Goal: Information Seeking & Learning: Find specific fact

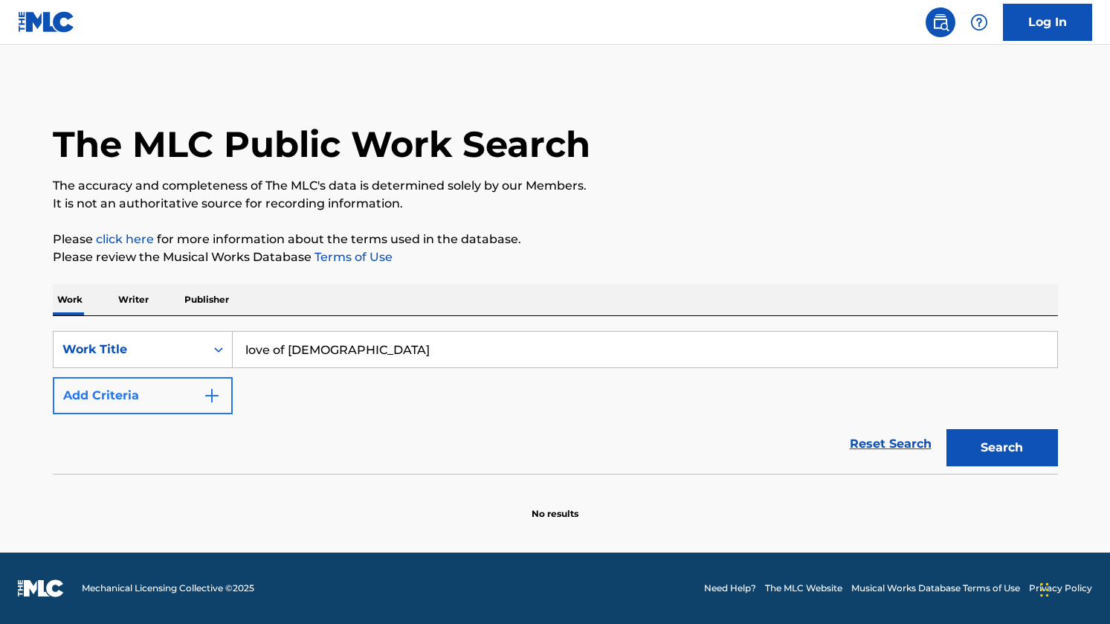
type input "love of [DEMOGRAPHIC_DATA]"
click at [228, 388] on button "Add Criteria" at bounding box center [143, 395] width 180 height 37
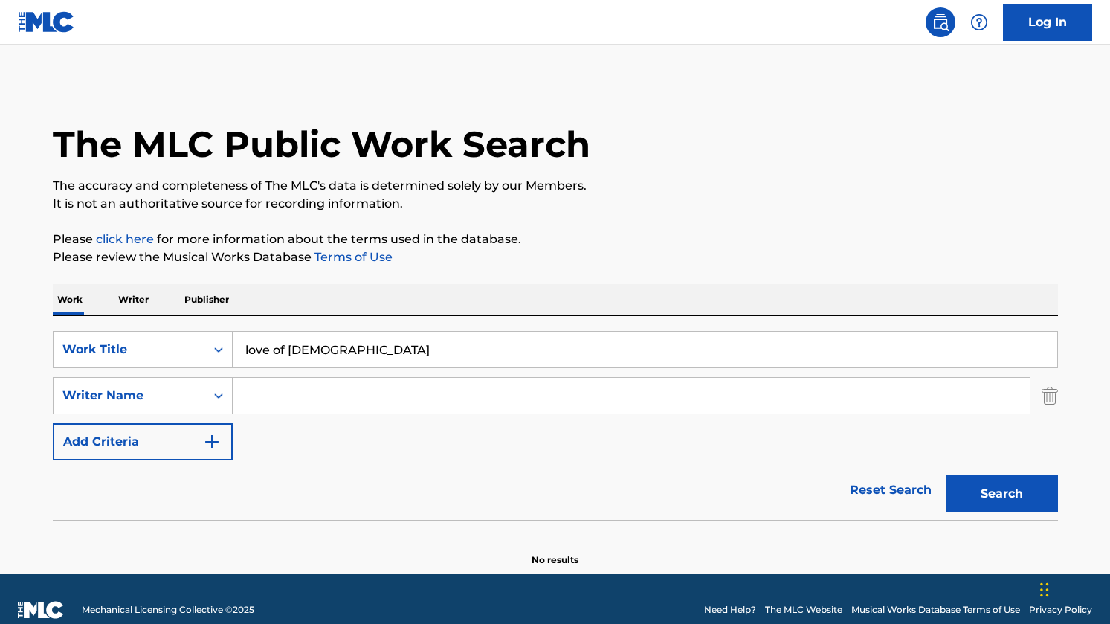
click at [301, 399] on input "Search Form" at bounding box center [631, 396] width 797 height 36
type input "[PERSON_NAME]"
click at [953, 492] on button "Search" at bounding box center [1003, 493] width 112 height 37
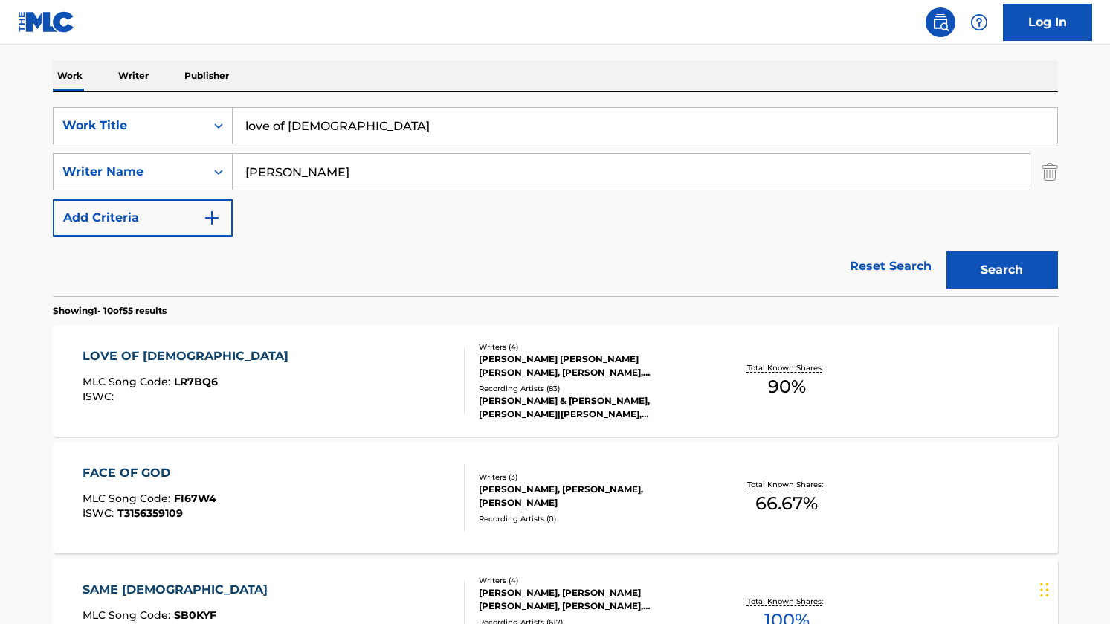
scroll to position [223, 0]
click at [162, 356] on div "LOVE OF [DEMOGRAPHIC_DATA]" at bounding box center [189, 357] width 213 height 18
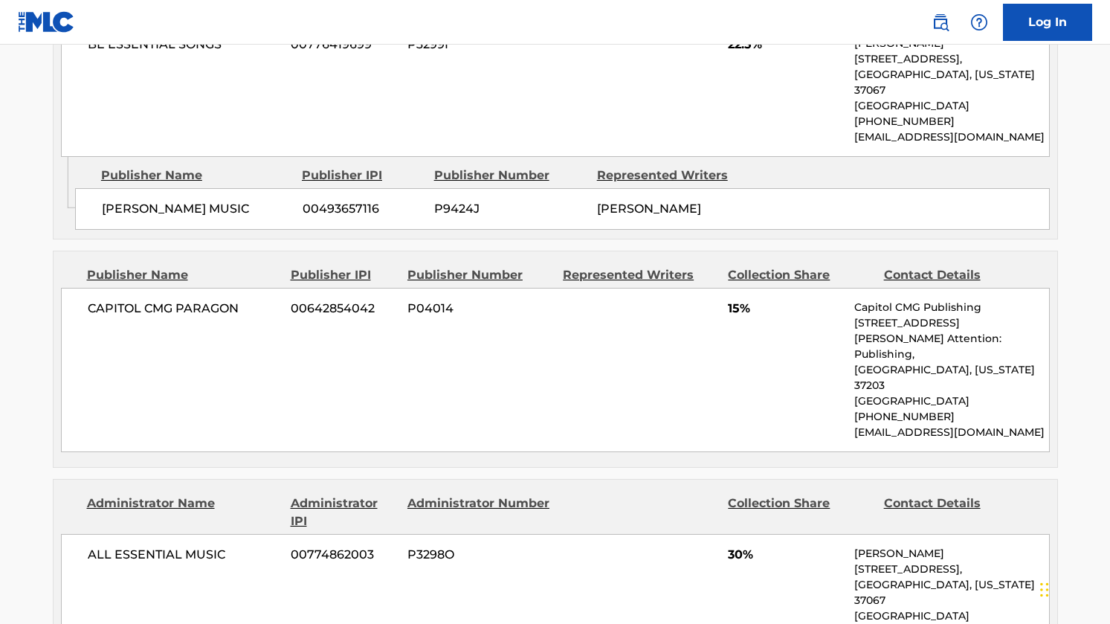
scroll to position [788, 0]
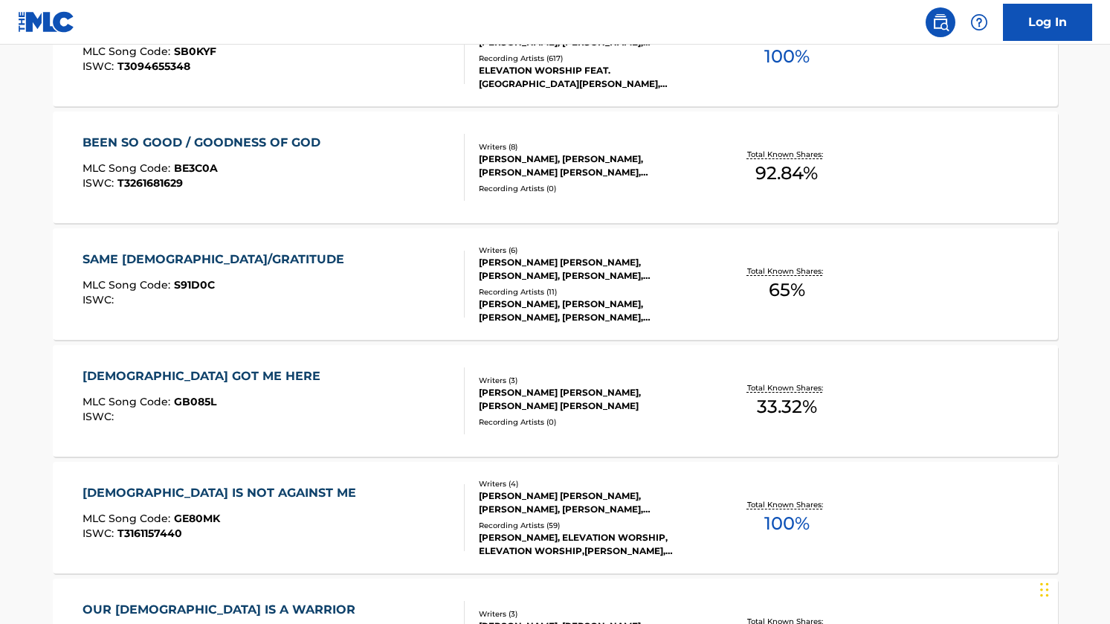
scroll to position [223, 0]
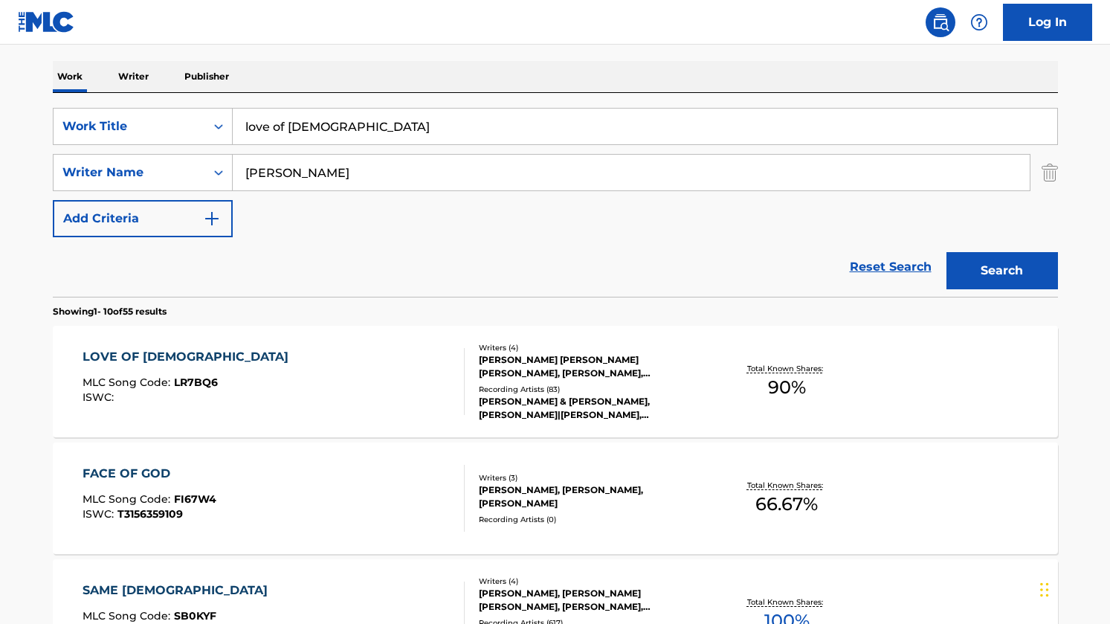
click at [155, 347] on div "LOVE OF GOD MLC Song Code : LR7BQ6 ISWC : Writers ( 4 ) [PERSON_NAME] [PERSON_N…" at bounding box center [555, 382] width 1005 height 112
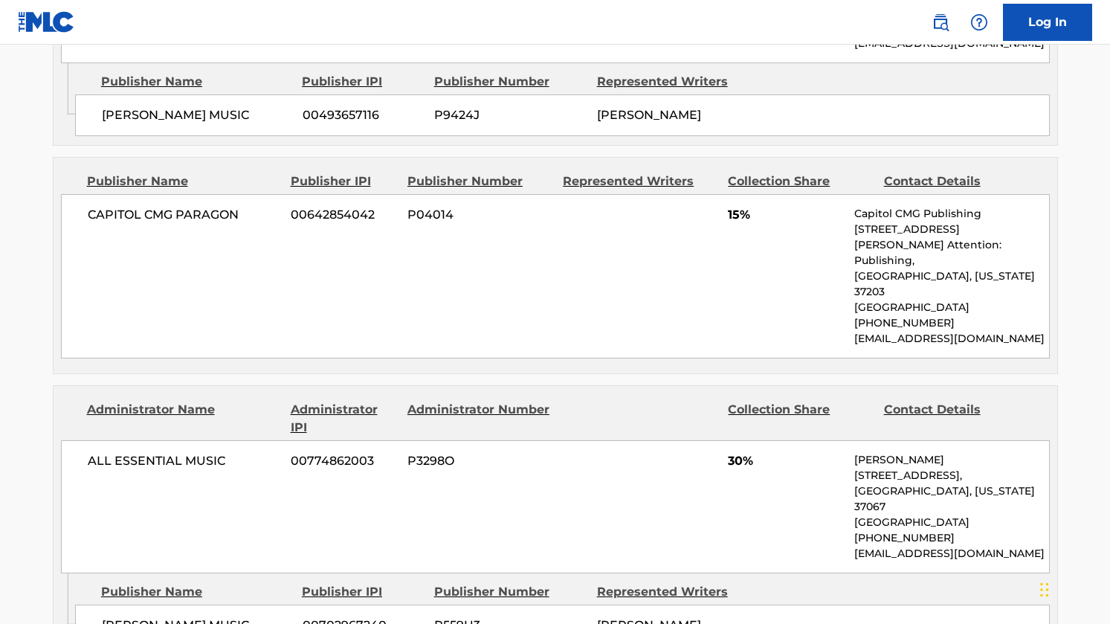
scroll to position [930, 0]
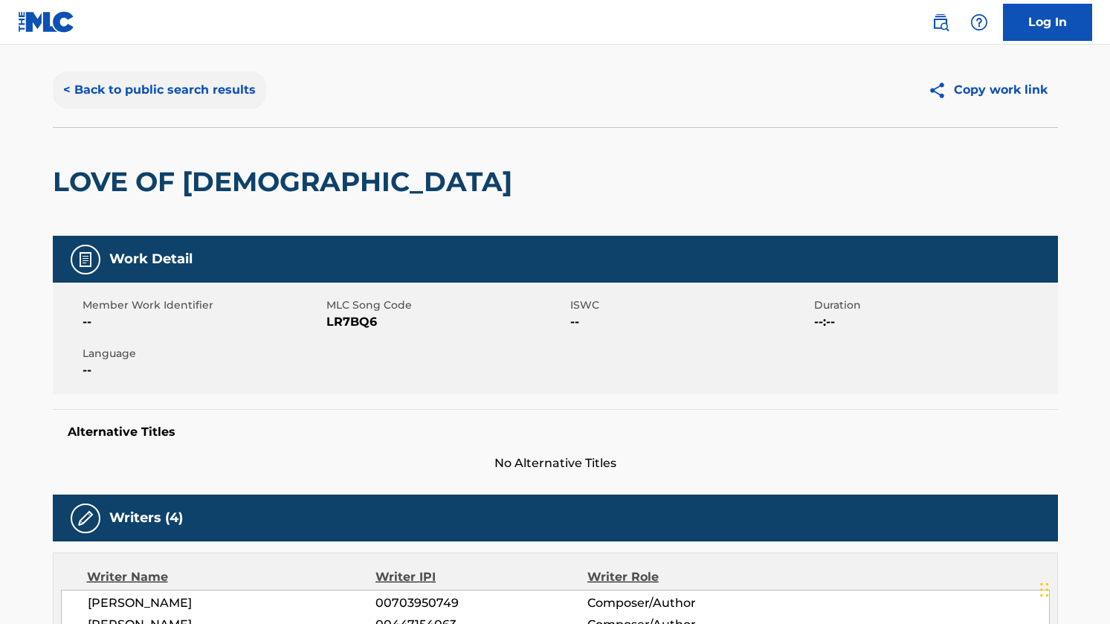
click at [186, 88] on button "< Back to public search results" at bounding box center [159, 89] width 213 height 37
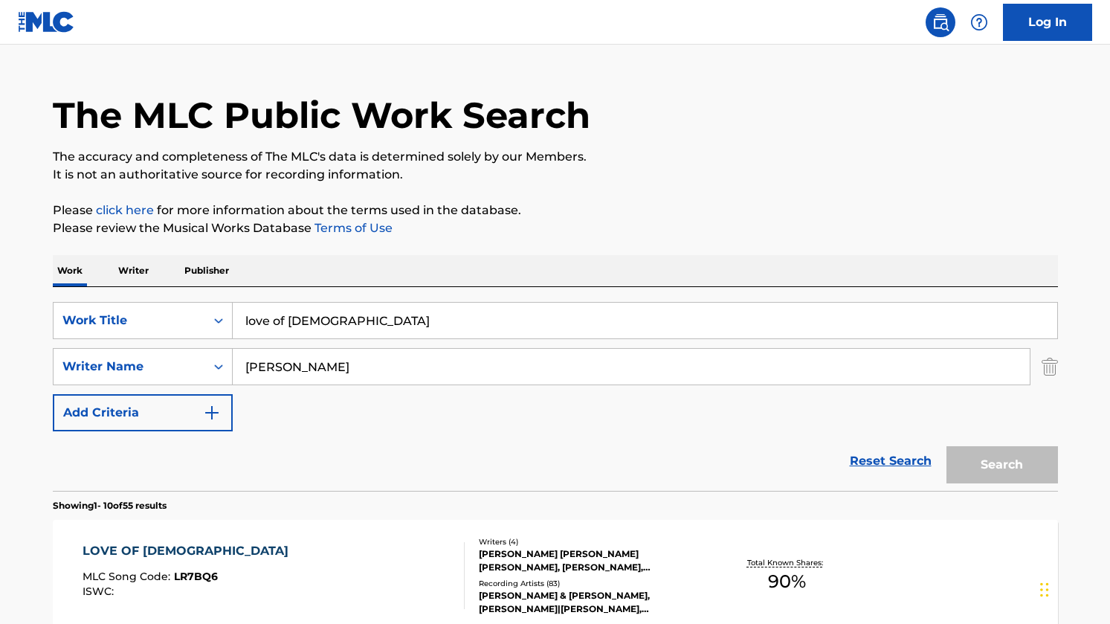
scroll to position [223, 0]
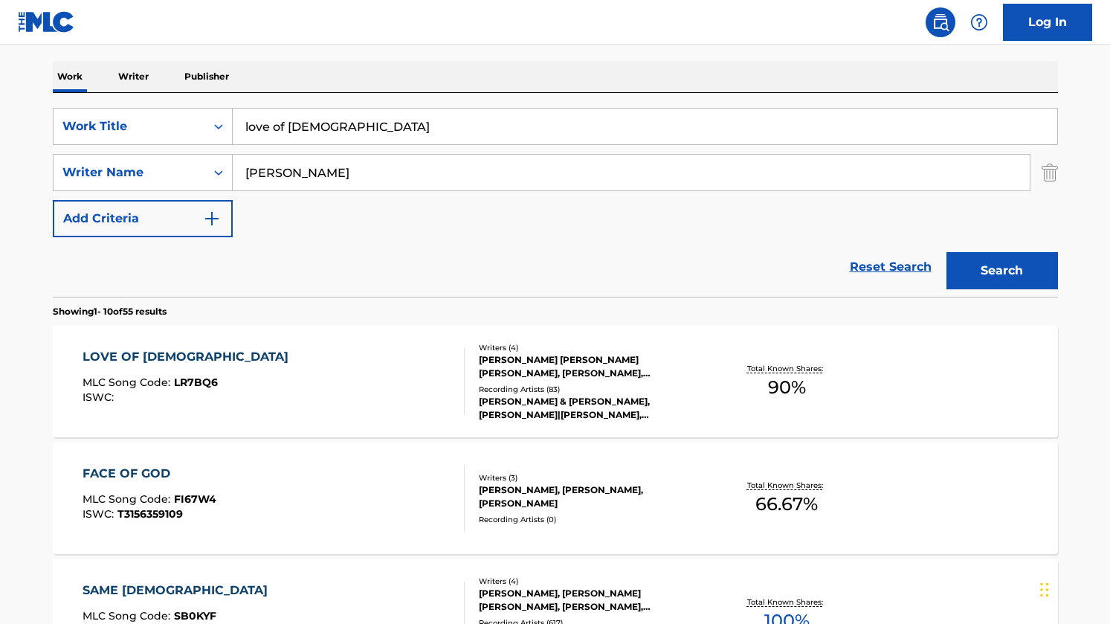
click at [462, 126] on input "love of [DEMOGRAPHIC_DATA]" at bounding box center [645, 127] width 825 height 36
type input "made for more"
click at [409, 166] on input "[PERSON_NAME]" at bounding box center [631, 173] width 797 height 36
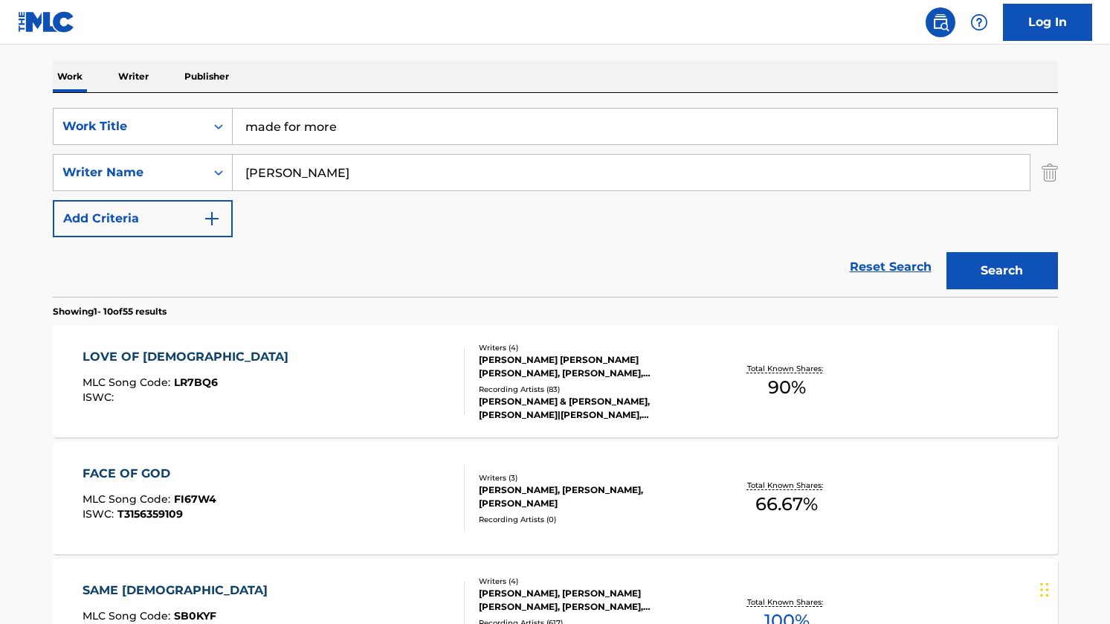
click at [409, 166] on input "[PERSON_NAME]" at bounding box center [631, 173] width 797 height 36
type input "[PERSON_NAME]"
click at [947, 252] on button "Search" at bounding box center [1003, 270] width 112 height 37
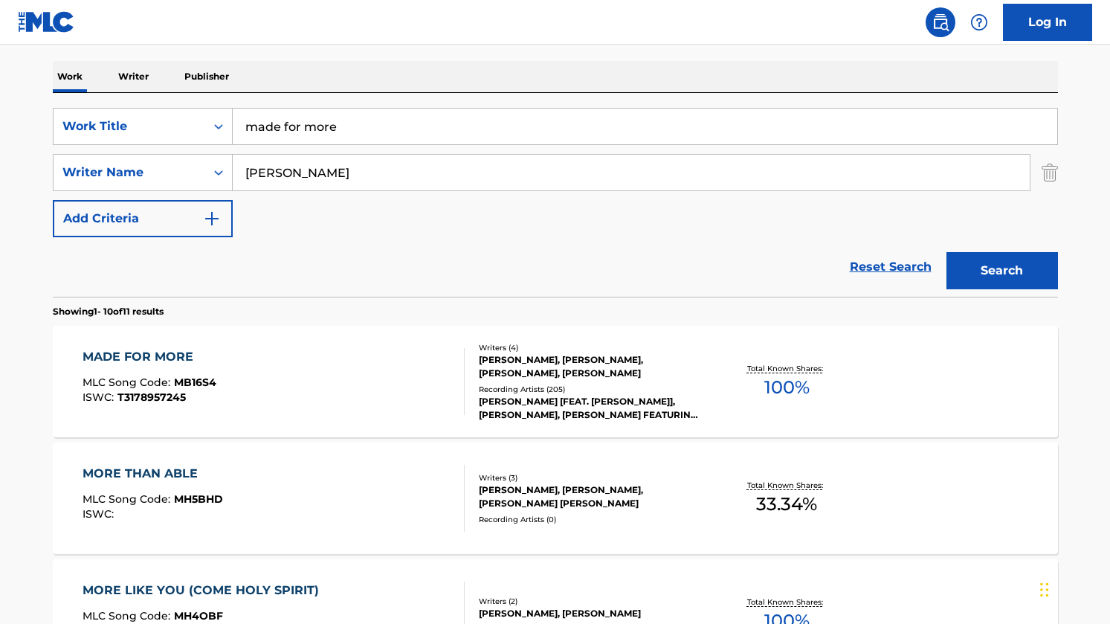
click at [165, 358] on div "MADE FOR MORE" at bounding box center [150, 357] width 134 height 18
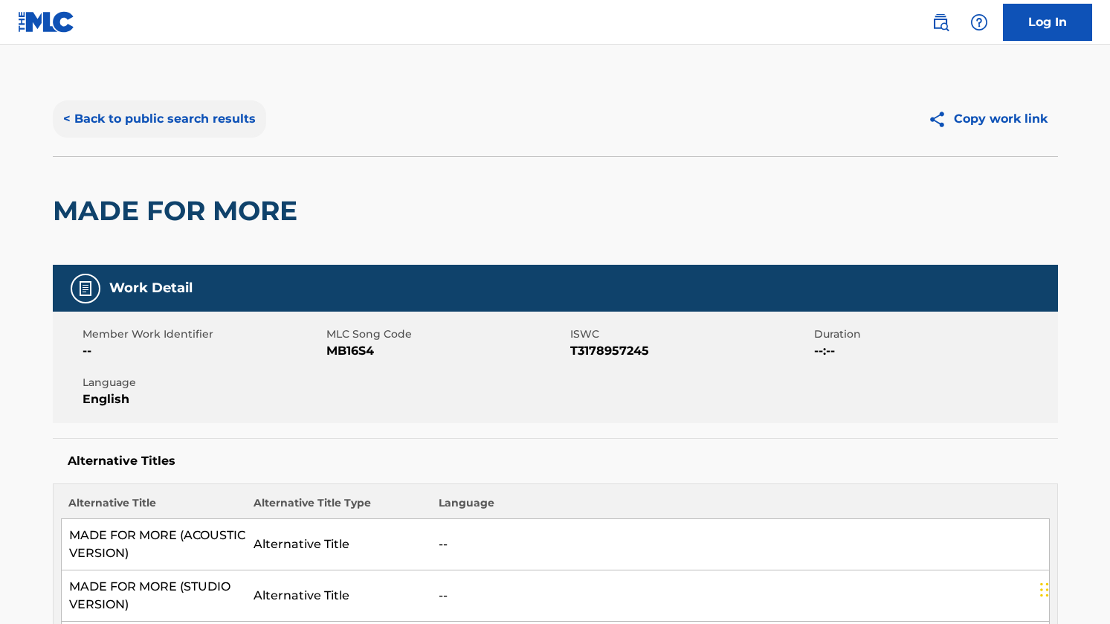
click at [196, 119] on button "< Back to public search results" at bounding box center [159, 118] width 213 height 37
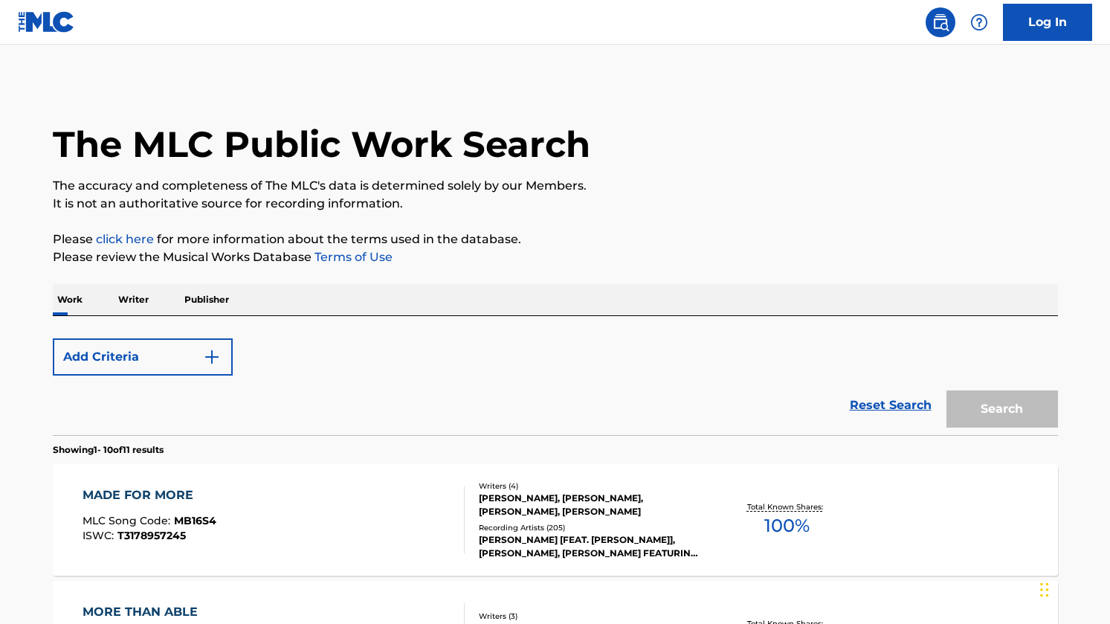
scroll to position [223, 0]
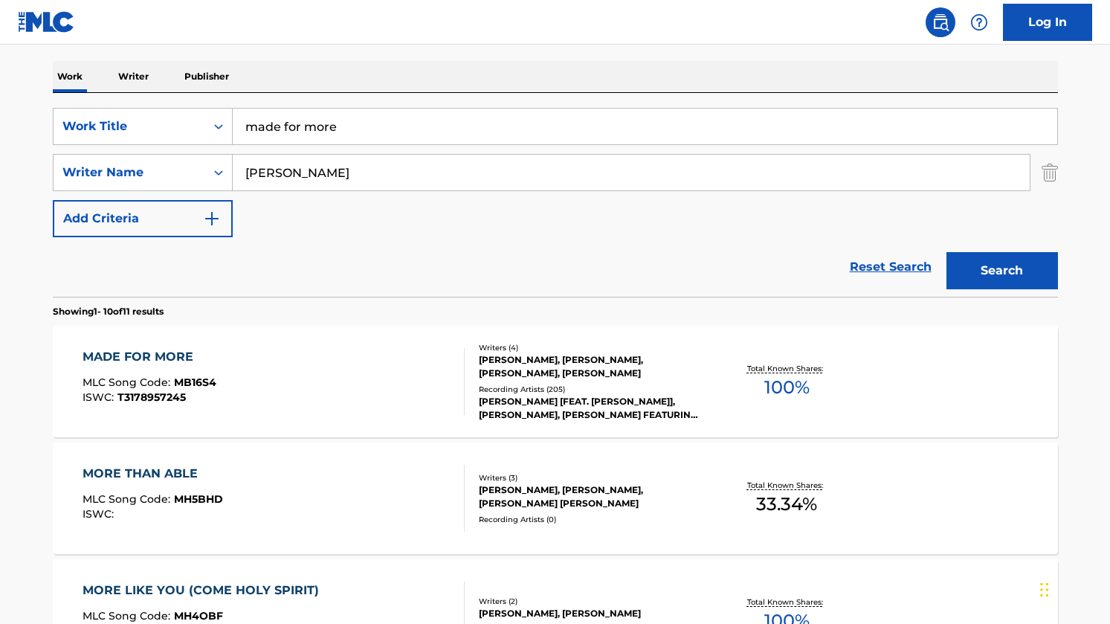
click at [347, 135] on input "made for more" at bounding box center [645, 127] width 825 height 36
type input "remembrance"
click at [341, 163] on input "[PERSON_NAME]" at bounding box center [631, 173] width 797 height 36
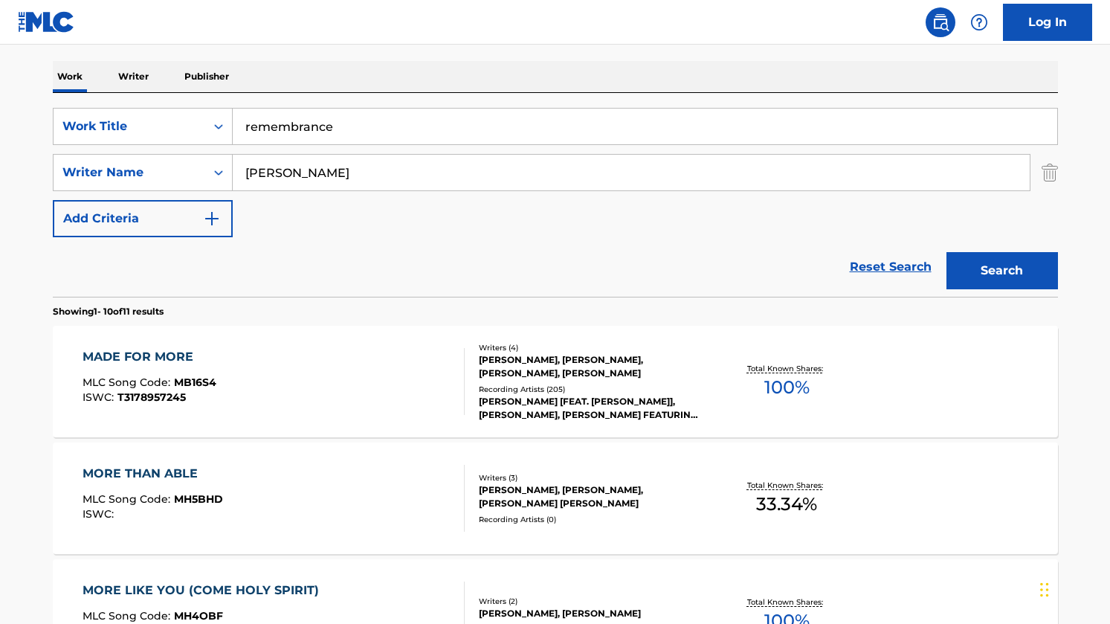
click at [341, 164] on input "[PERSON_NAME]" at bounding box center [631, 173] width 797 height 36
type input "[PERSON_NAME]"
click at [947, 252] on button "Search" at bounding box center [1003, 270] width 112 height 37
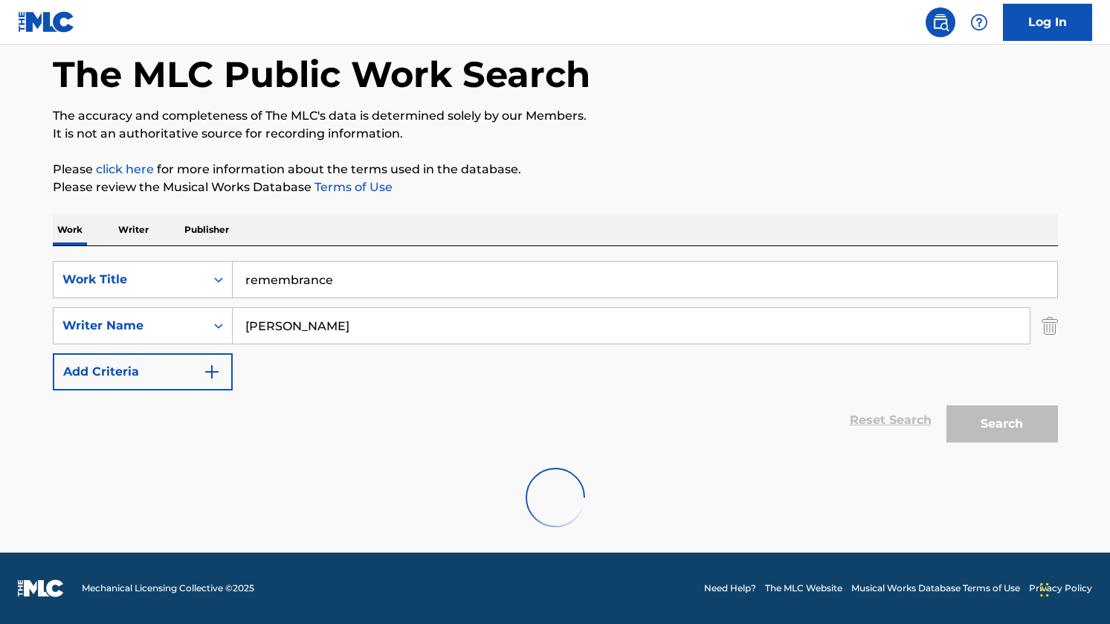
scroll to position [22, 0]
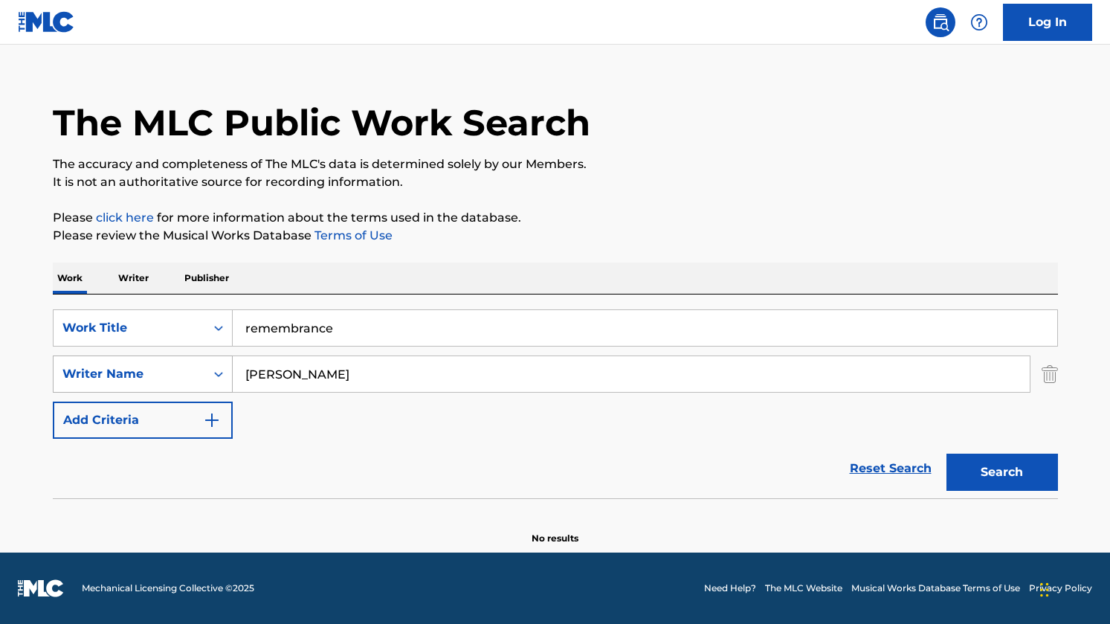
drag, startPoint x: 384, startPoint y: 365, endPoint x: 170, endPoint y: 381, distance: 215.5
click at [170, 381] on div "SearchWithCriteriaa59241e2-bb63-4429-866c-3faab08c7670 Writer Name [PERSON_NAME]" at bounding box center [555, 373] width 1005 height 37
click at [947, 454] on button "Search" at bounding box center [1003, 472] width 112 height 37
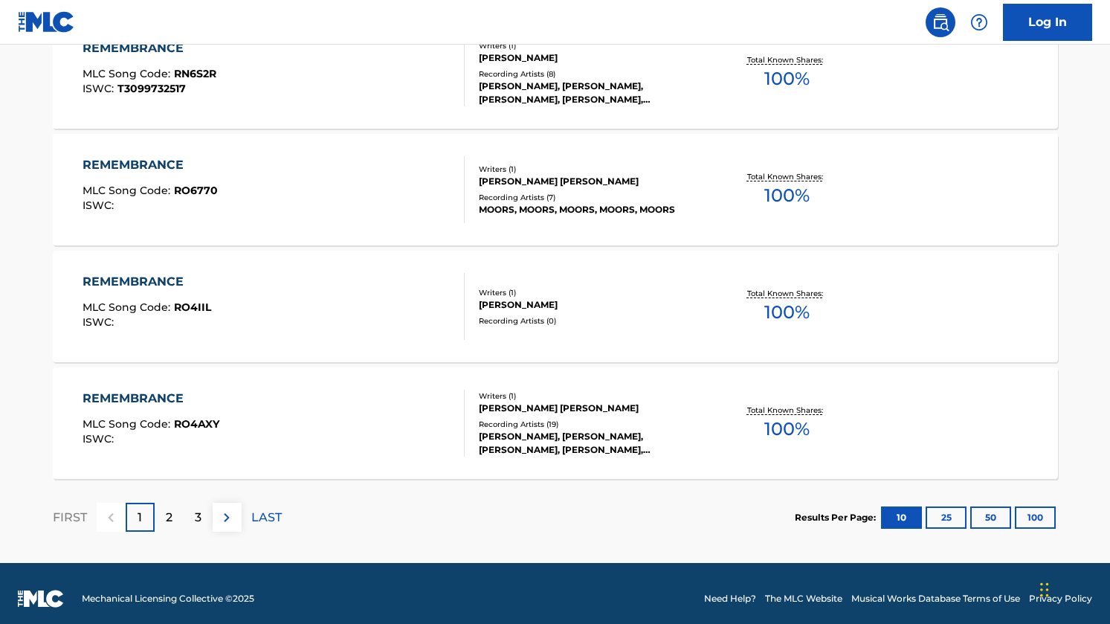
scroll to position [1243, 0]
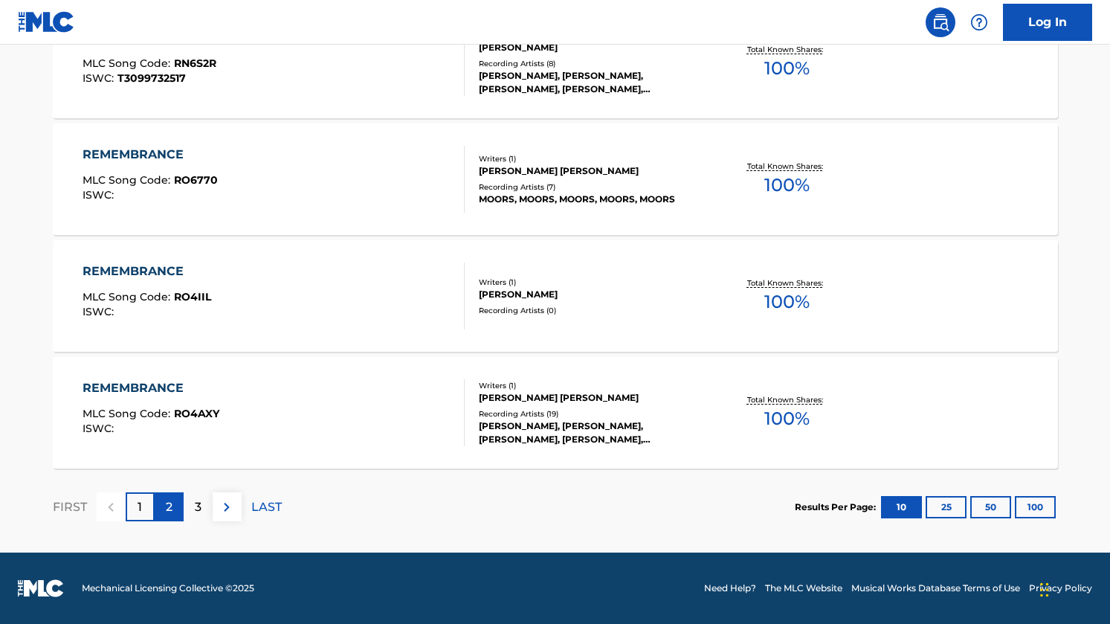
click at [180, 502] on div "2" at bounding box center [169, 506] width 29 height 29
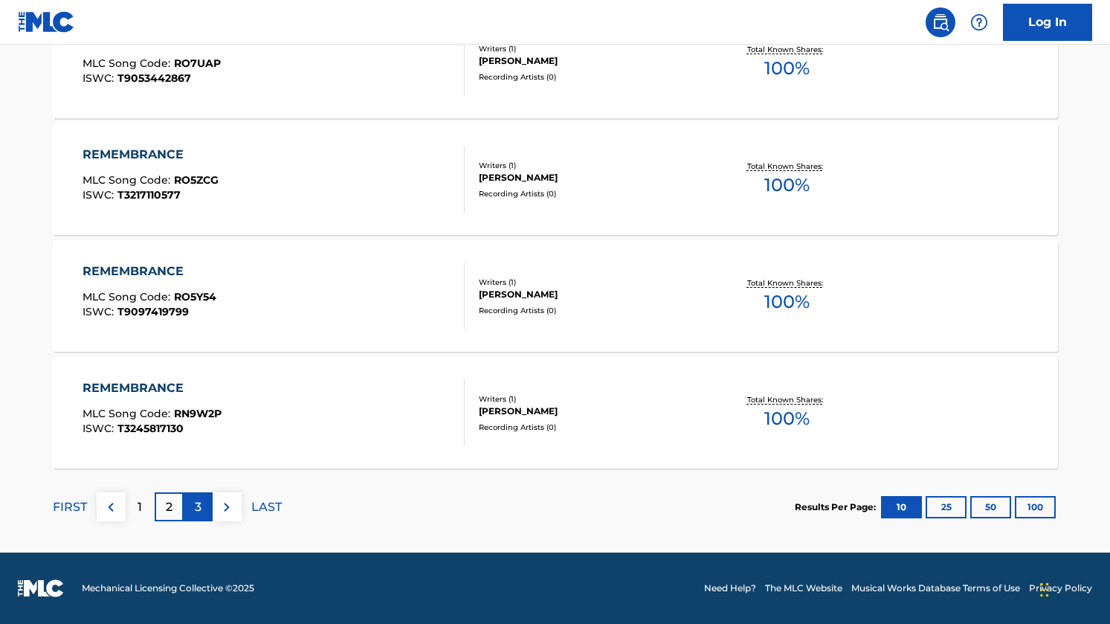
click at [207, 515] on div "3" at bounding box center [198, 506] width 29 height 29
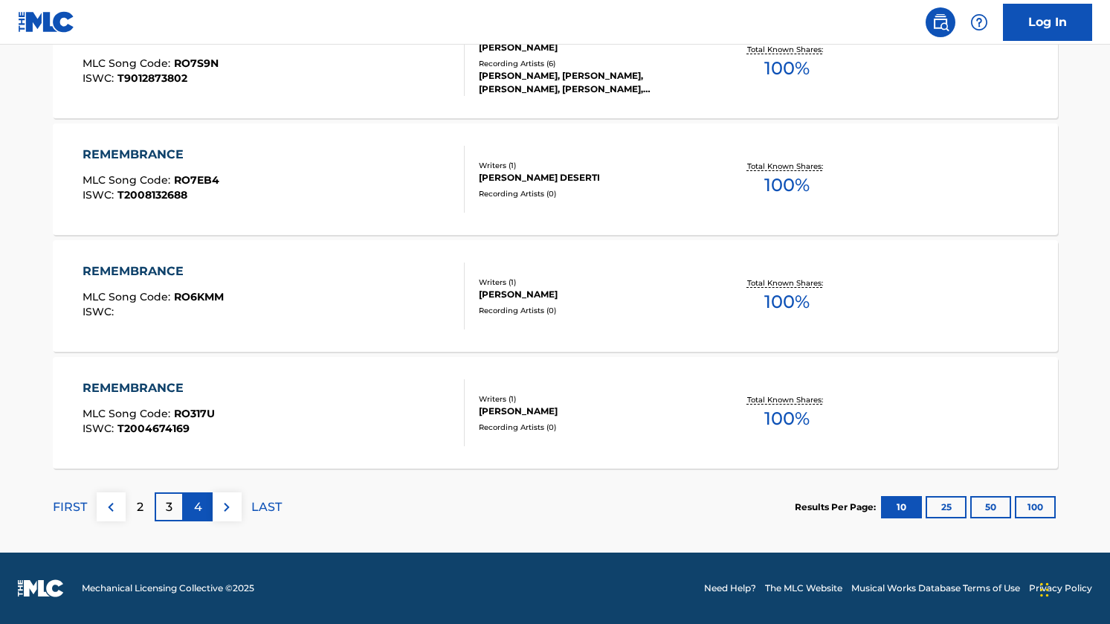
click at [191, 514] on div "4" at bounding box center [198, 506] width 29 height 29
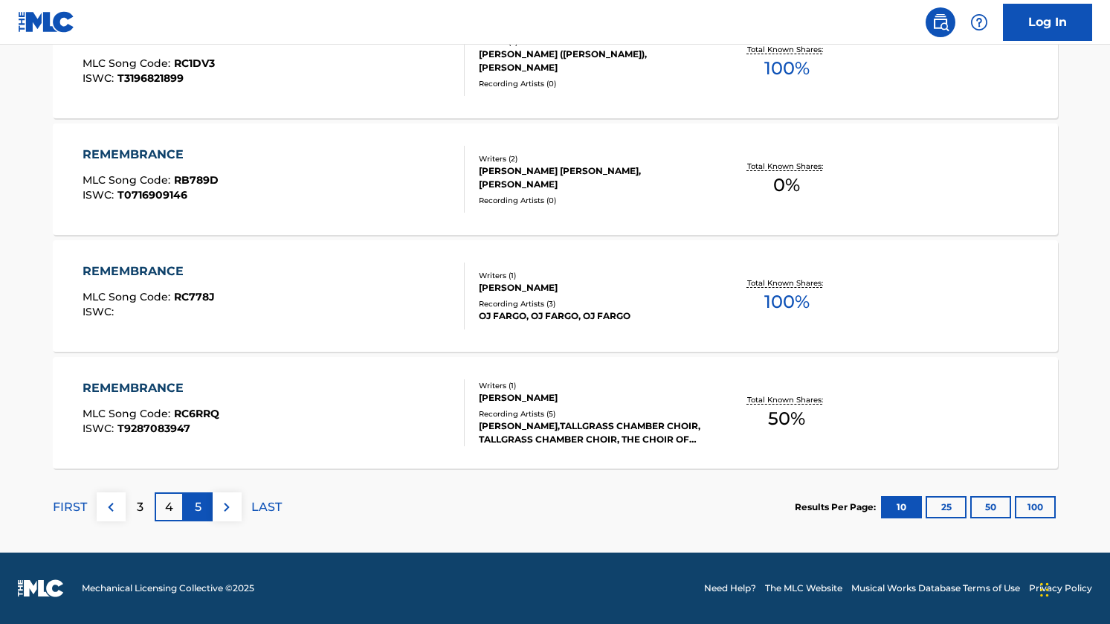
click at [195, 508] on p "5" at bounding box center [198, 507] width 7 height 18
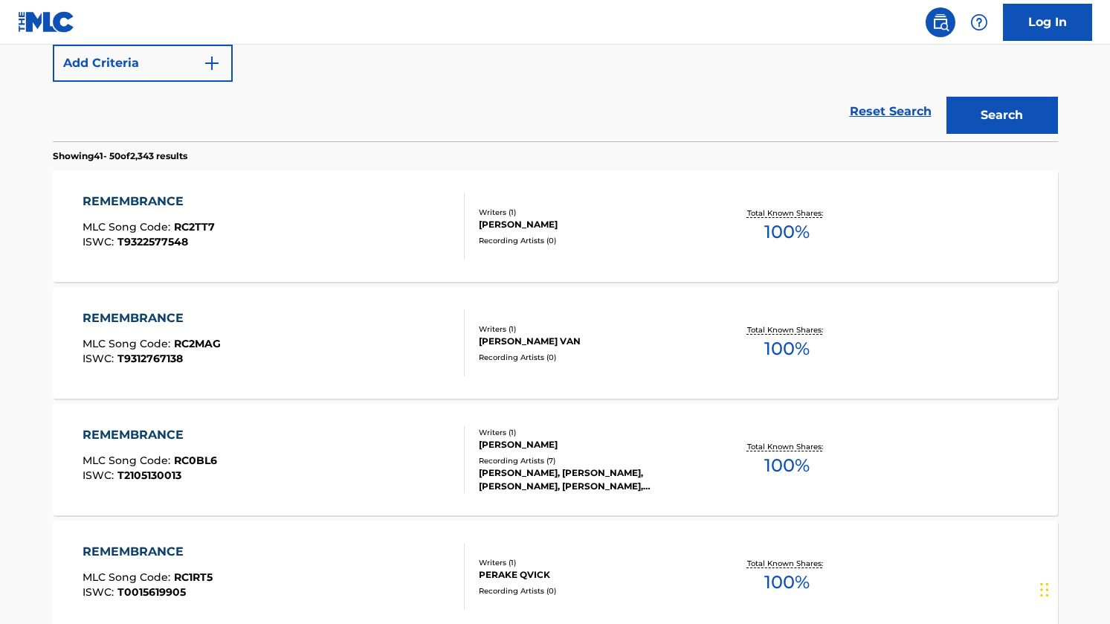
scroll to position [0, 0]
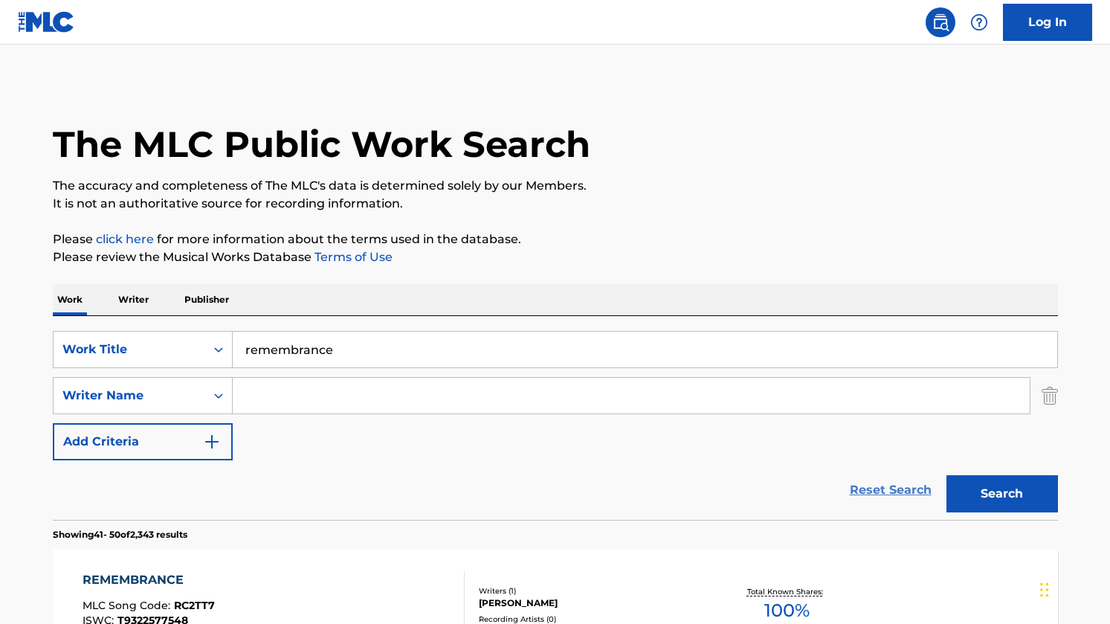
click at [891, 486] on link "Reset Search" at bounding box center [891, 490] width 97 height 33
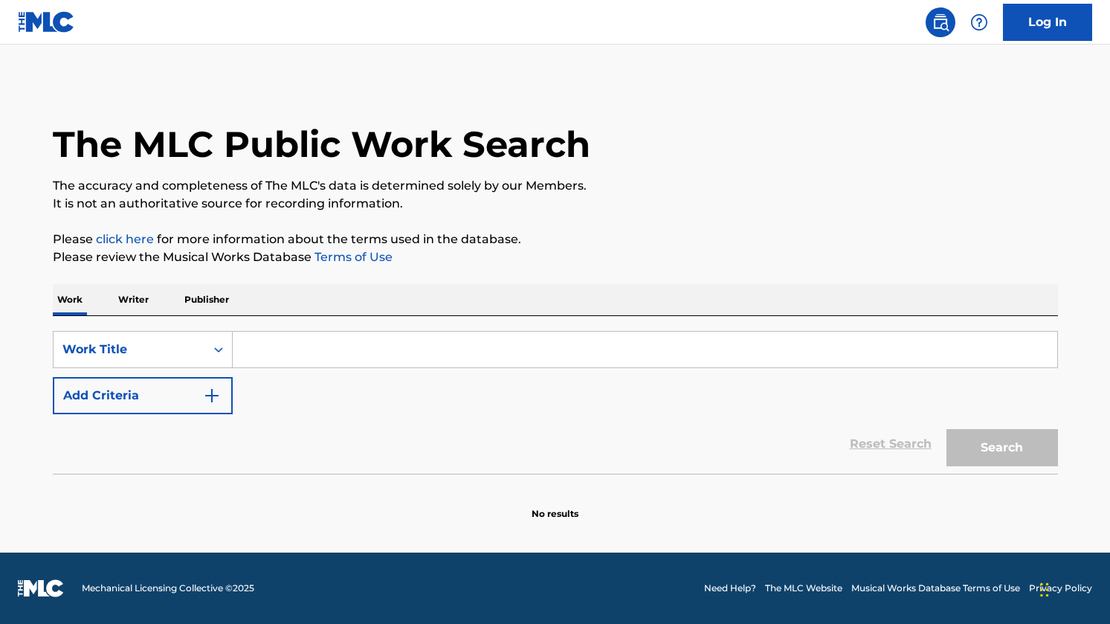
click at [821, 175] on div "The MLC Public Work Search" at bounding box center [555, 136] width 1005 height 109
